Goal: Task Accomplishment & Management: Use online tool/utility

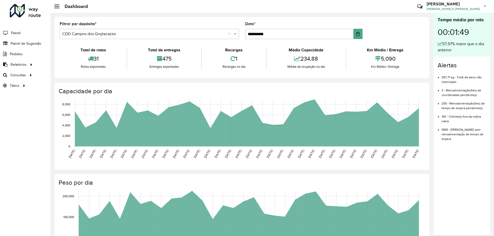
click at [55, 236] on icon "[DATE] [DATE] [DATE] [DATE] [DATE] [DATE] [DATE] [DATE] [DATE] [DATE] [DATE] [D…" at bounding box center [236, 227] width 373 height 77
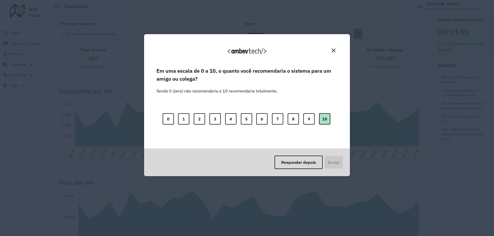
click at [327, 120] on div "0 1 2 3 4 5 6 7 8 9 10" at bounding box center [246, 116] width 181 height 41
click at [325, 119] on button "10" at bounding box center [324, 118] width 11 height 11
click at [333, 165] on button "Enviar" at bounding box center [333, 162] width 19 height 13
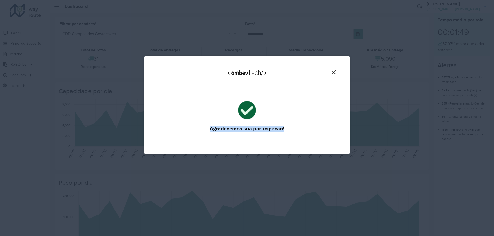
drag, startPoint x: 208, startPoint y: 128, endPoint x: 297, endPoint y: 131, distance: 88.5
click at [297, 131] on div "Agradecemos sua participação! Ocorreu um erro ao enviar a sua avaliação. Por fa…" at bounding box center [246, 122] width 181 height 52
click at [333, 68] on div "Agradecemos seu feedback!" at bounding box center [246, 75] width 193 height 26
click at [332, 70] on button "Close" at bounding box center [333, 72] width 8 height 8
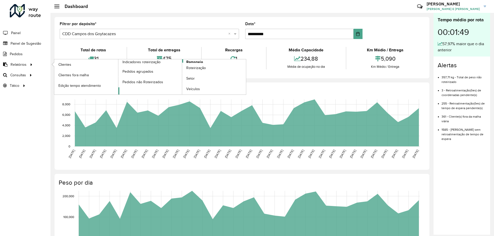
click at [127, 91] on link "Romaneio" at bounding box center [182, 76] width 128 height 35
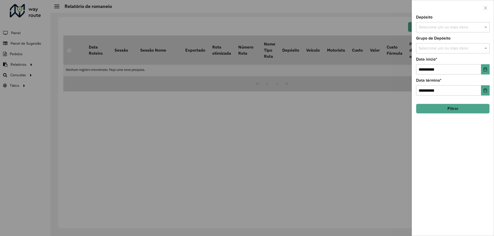
click at [475, 25] on input "text" at bounding box center [450, 27] width 66 height 6
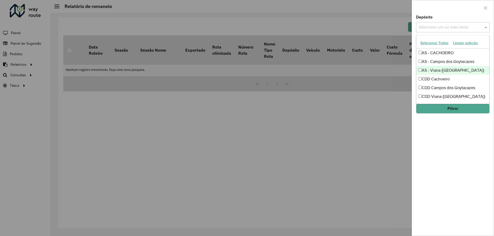
click at [443, 73] on div "AS - Viana ([GEOGRAPHIC_DATA])" at bounding box center [452, 70] width 73 height 9
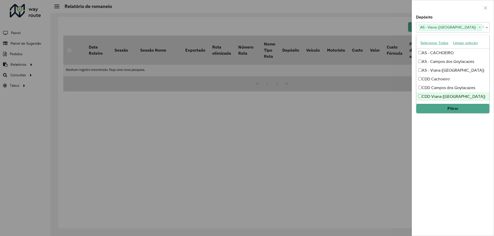
click at [444, 100] on div "CDD Viana ([GEOGRAPHIC_DATA])" at bounding box center [452, 96] width 73 height 9
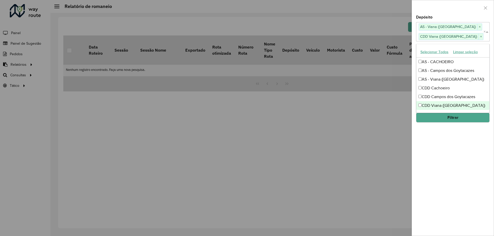
click at [451, 118] on button "Filtrar" at bounding box center [453, 118] width 74 height 10
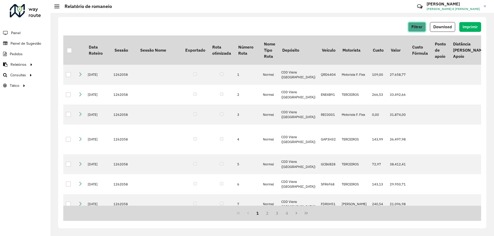
click at [422, 26] on span "Filtrar" at bounding box center [416, 27] width 11 height 4
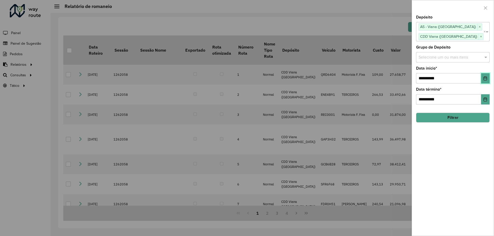
click at [481, 80] on button "Choose Date" at bounding box center [485, 78] width 8 height 10
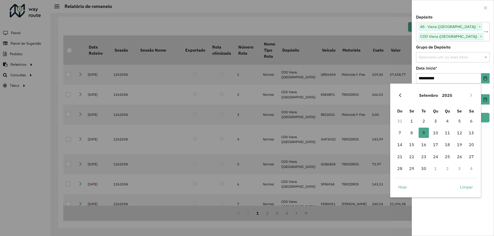
click at [402, 95] on button "Previous Month" at bounding box center [400, 95] width 8 height 8
click at [470, 94] on icon "Next Month" at bounding box center [471, 95] width 4 height 4
click at [459, 121] on span "1" at bounding box center [459, 121] width 10 height 10
type input "**********"
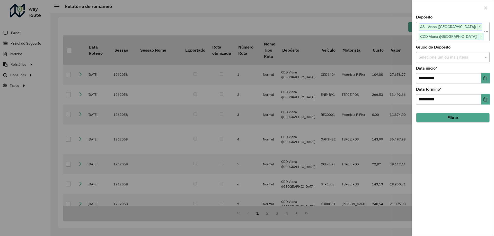
click at [463, 116] on button "Filtrar" at bounding box center [453, 118] width 74 height 10
